Goal: Find specific page/section: Find specific page/section

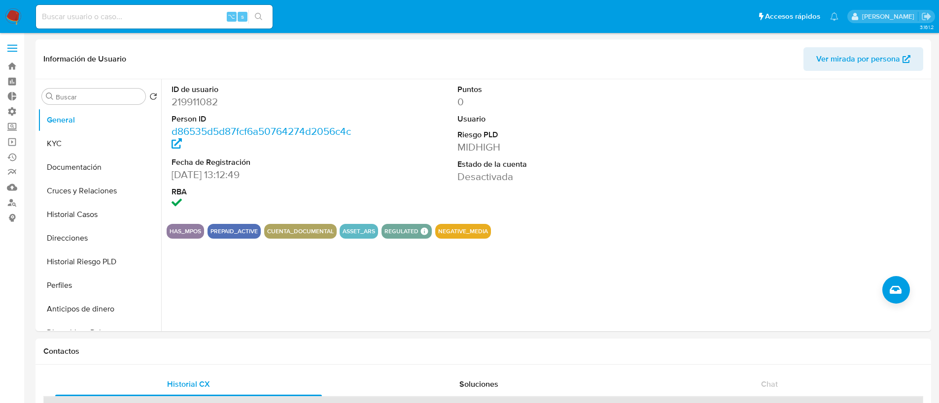
select select "10"
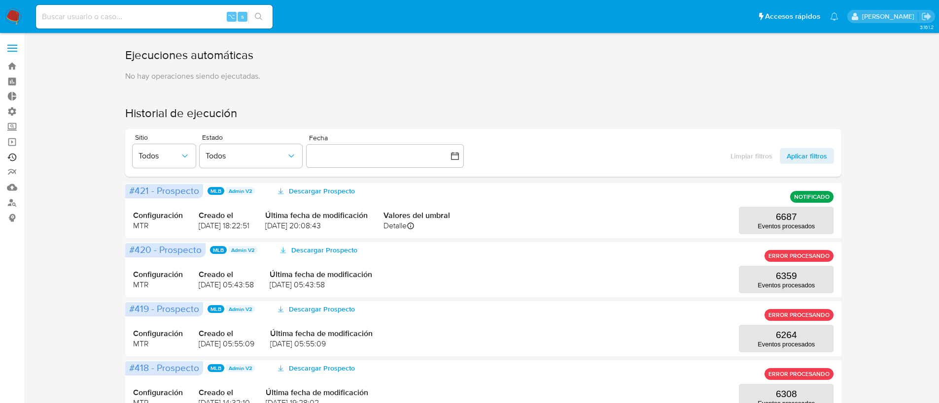
click at [15, 160] on link "Ejecuciones automáticas" at bounding box center [58, 157] width 117 height 15
click at [165, 161] on span "Todos" at bounding box center [158, 156] width 41 height 10
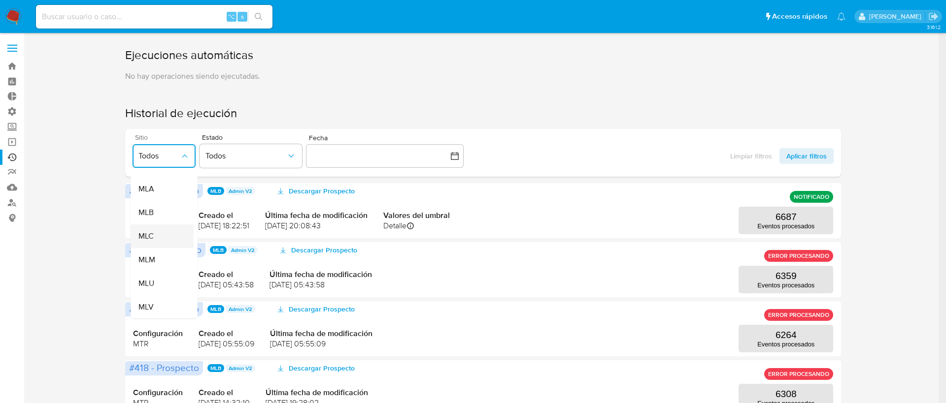
scroll to position [185, 0]
click at [154, 209] on div "MLA" at bounding box center [158, 211] width 41 height 24
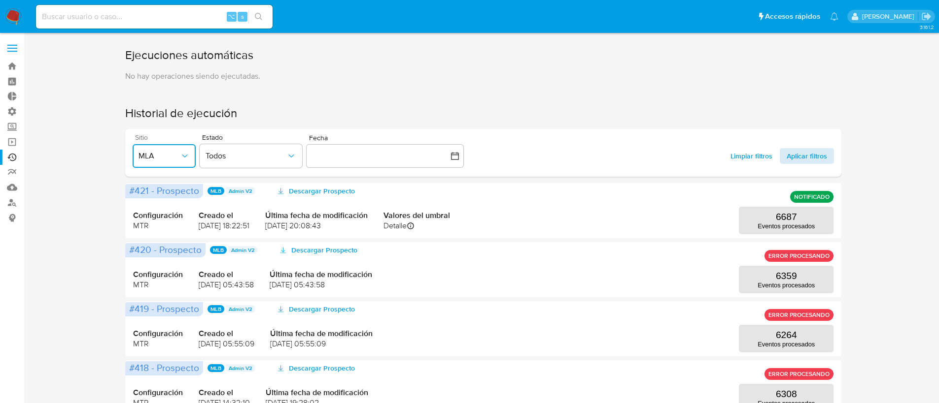
click at [812, 155] on span "Aplicar filtros" at bounding box center [806, 156] width 40 height 16
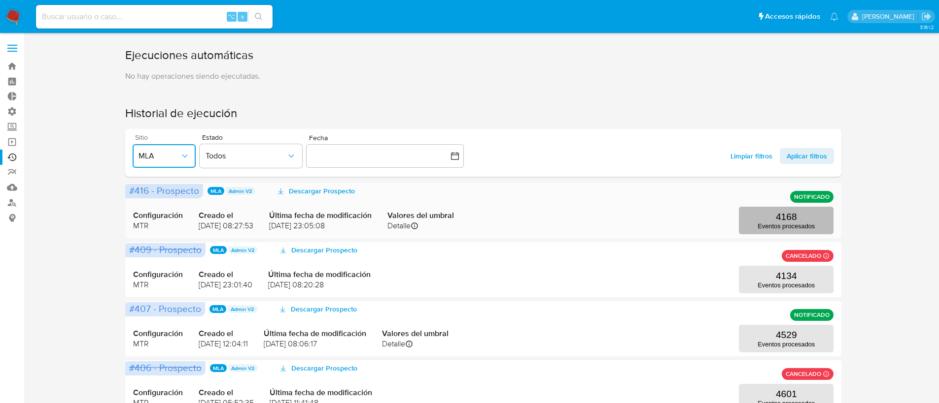
click at [793, 217] on p "4168" at bounding box center [785, 217] width 21 height 11
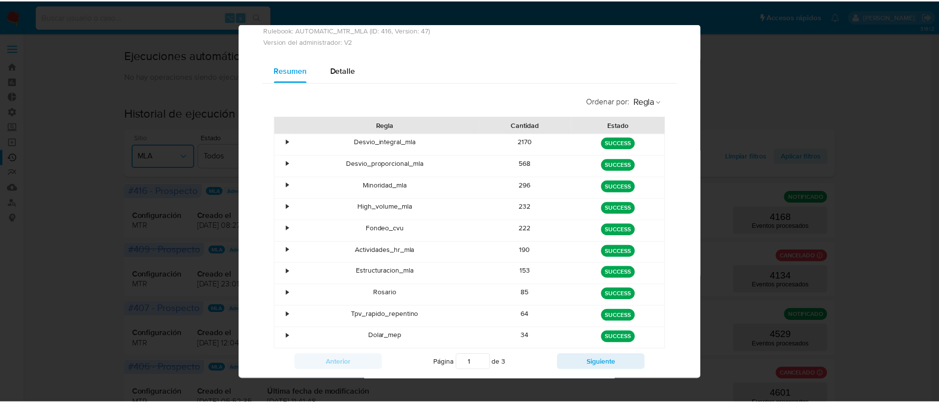
scroll to position [0, 0]
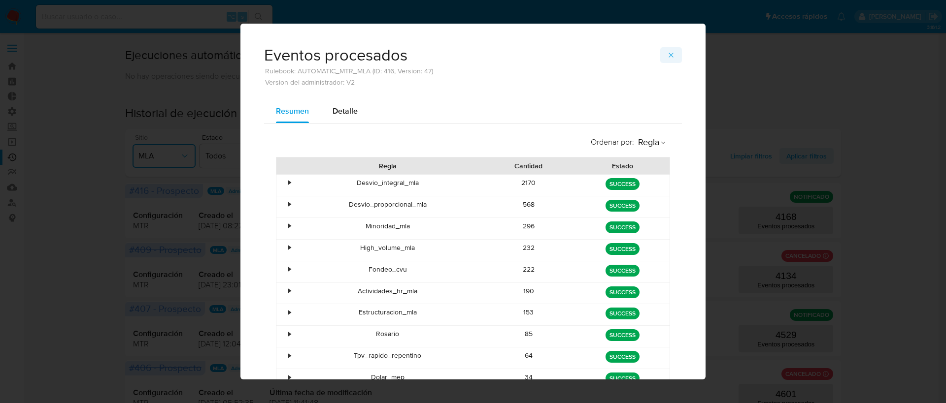
click at [672, 57] on button "button" at bounding box center [671, 55] width 22 height 16
